Goal: Task Accomplishment & Management: Manage account settings

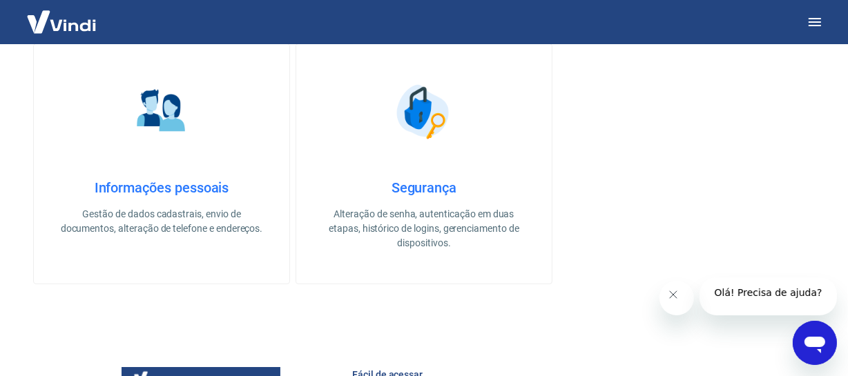
scroll to position [314, 0]
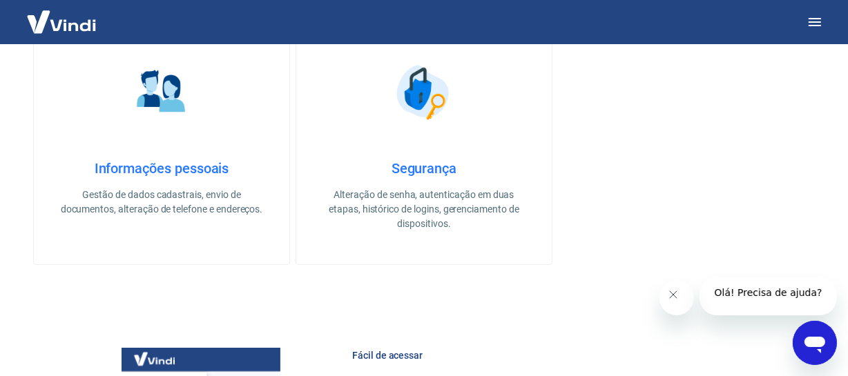
click at [165, 123] on img at bounding box center [161, 92] width 69 height 69
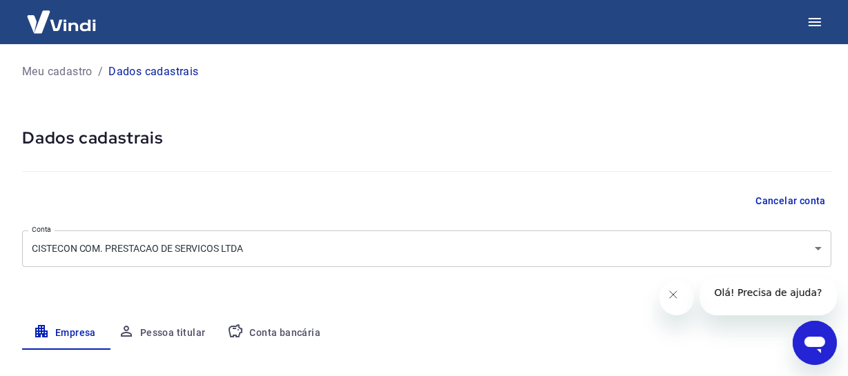
select select "SP"
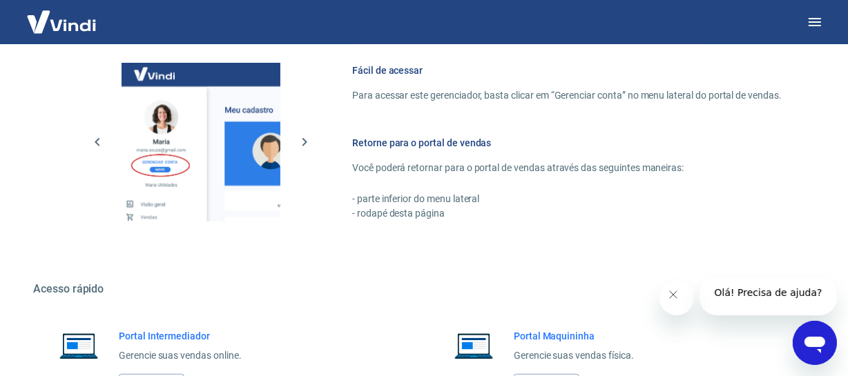
scroll to position [401, 0]
